Goal: Navigation & Orientation: Find specific page/section

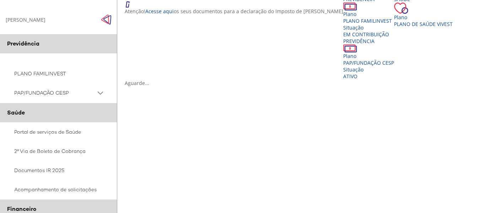
scroll to position [36, 0]
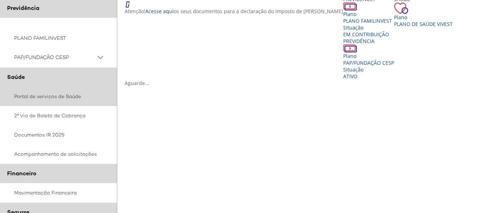
click at [56, 97] on link "Portal de serviços de Saúde" at bounding box center [58, 96] width 117 height 19
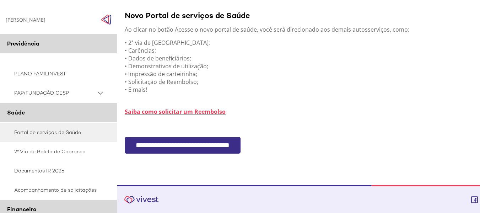
scroll to position [158, 0]
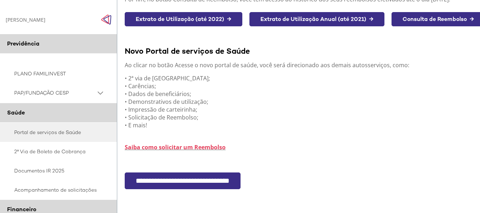
click at [179, 180] on input "**********" at bounding box center [183, 180] width 116 height 17
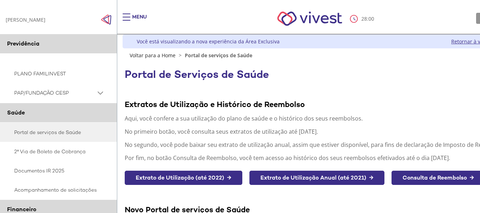
drag, startPoint x: 36, startPoint y: 23, endPoint x: 70, endPoint y: 22, distance: 33.8
click at [36, 23] on div "**********" at bounding box center [58, 19] width 117 height 28
click at [104, 18] on img "Click to close side navigation." at bounding box center [106, 19] width 11 height 11
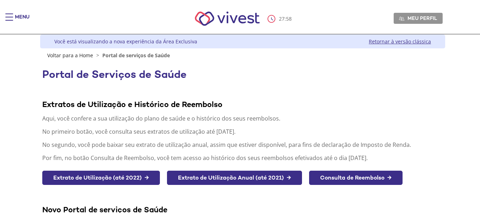
click at [217, 25] on img "Main header" at bounding box center [227, 19] width 81 height 30
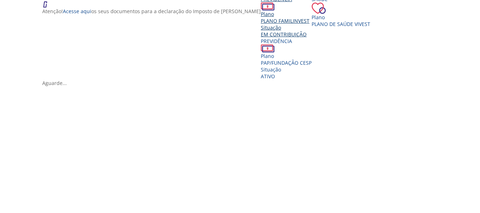
scroll to position [178, 0]
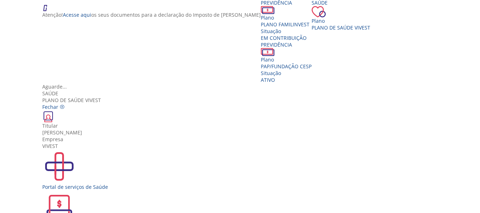
scroll to position [103, 0]
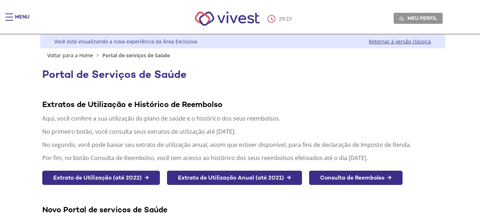
click at [242, 17] on img "Main header" at bounding box center [227, 19] width 81 height 30
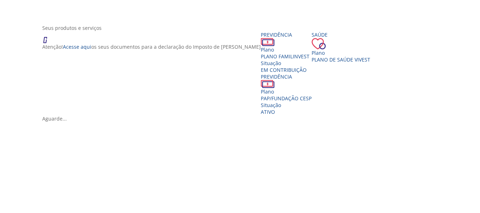
scroll to position [178, 0]
